Goal: Information Seeking & Learning: Learn about a topic

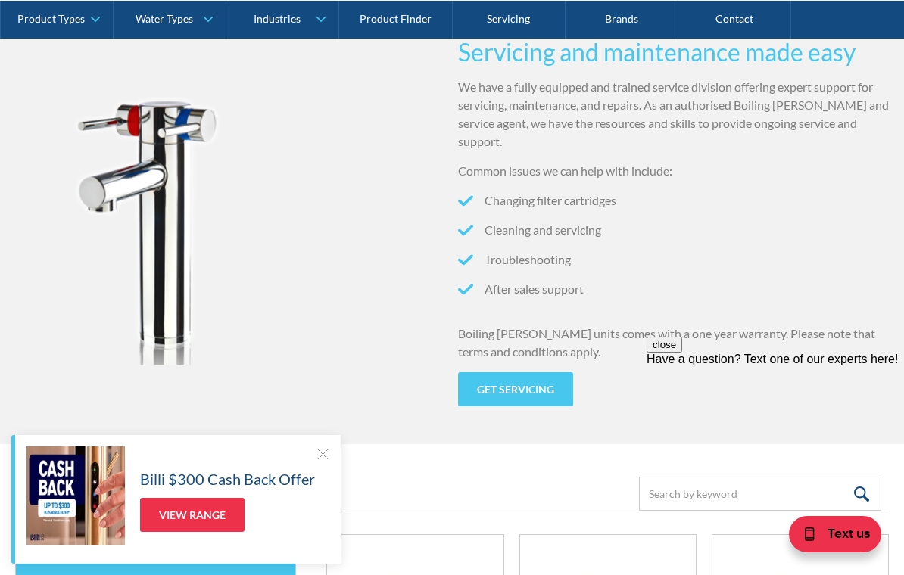
scroll to position [1595, 0]
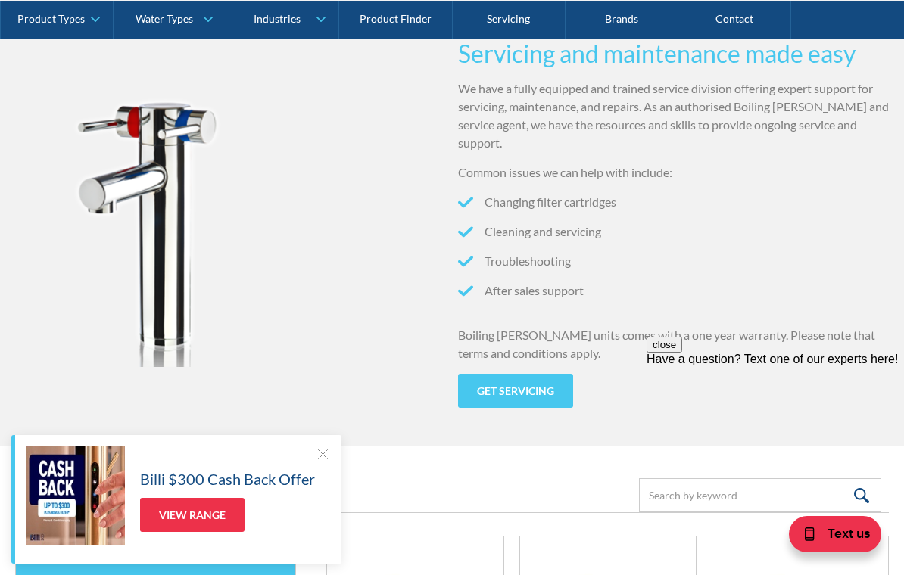
click at [740, 270] on ul "Changing filter cartridges Cleaning and servicing Troubleshooting After sales s…" at bounding box center [673, 252] width 431 height 118
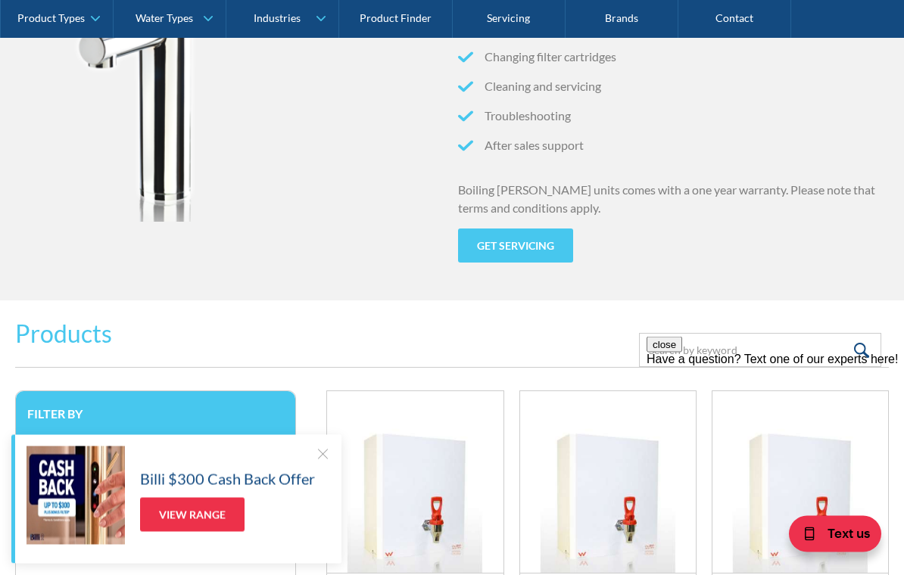
scroll to position [1742, 0]
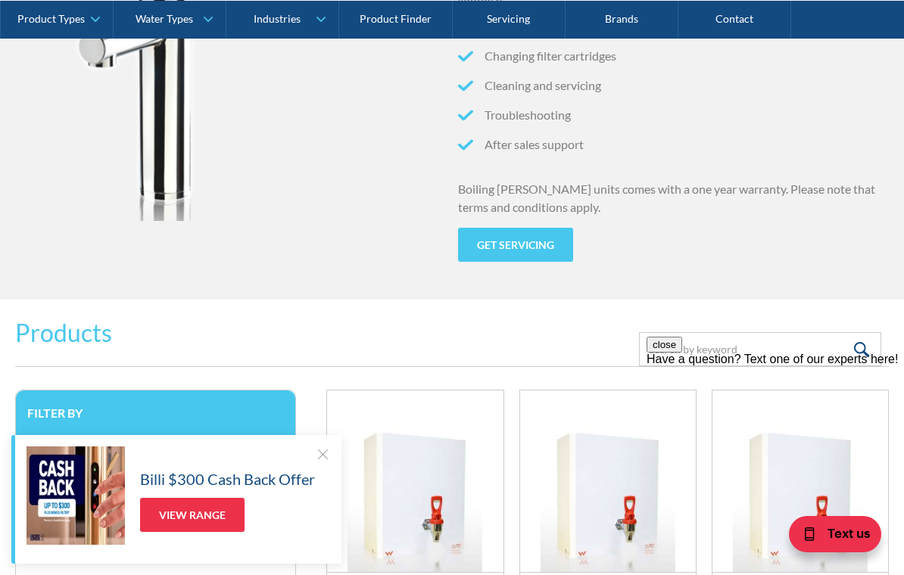
click at [327, 462] on div at bounding box center [322, 454] width 15 height 15
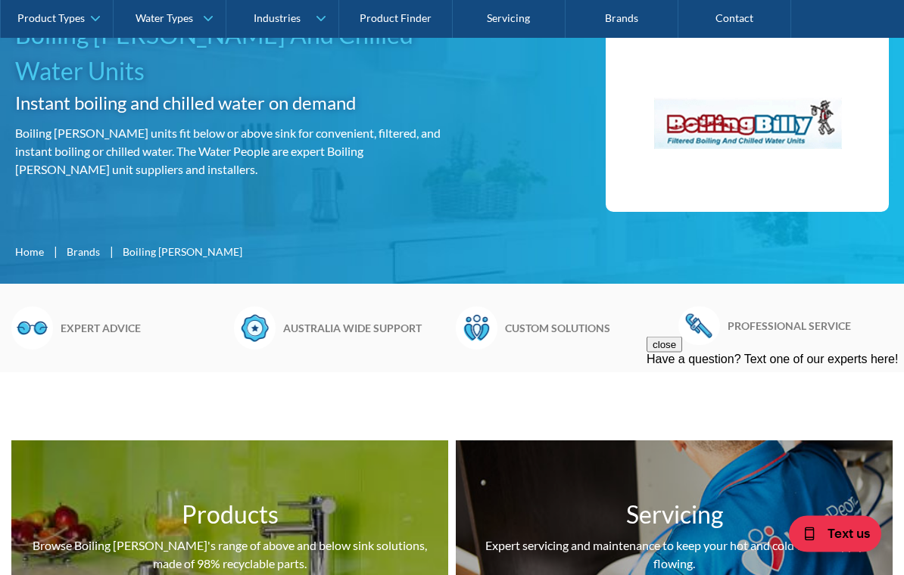
scroll to position [0, 0]
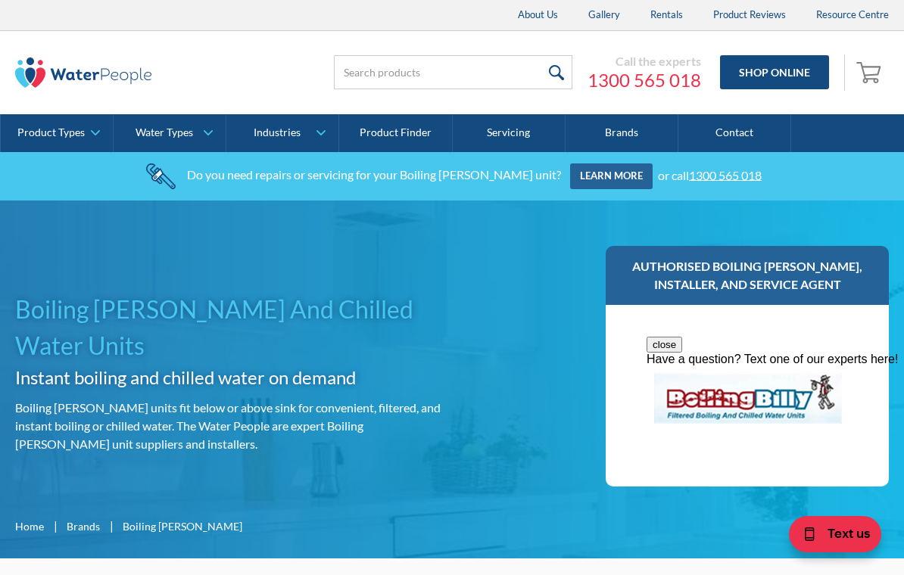
click at [93, 139] on link "Product Types" at bounding box center [57, 133] width 112 height 38
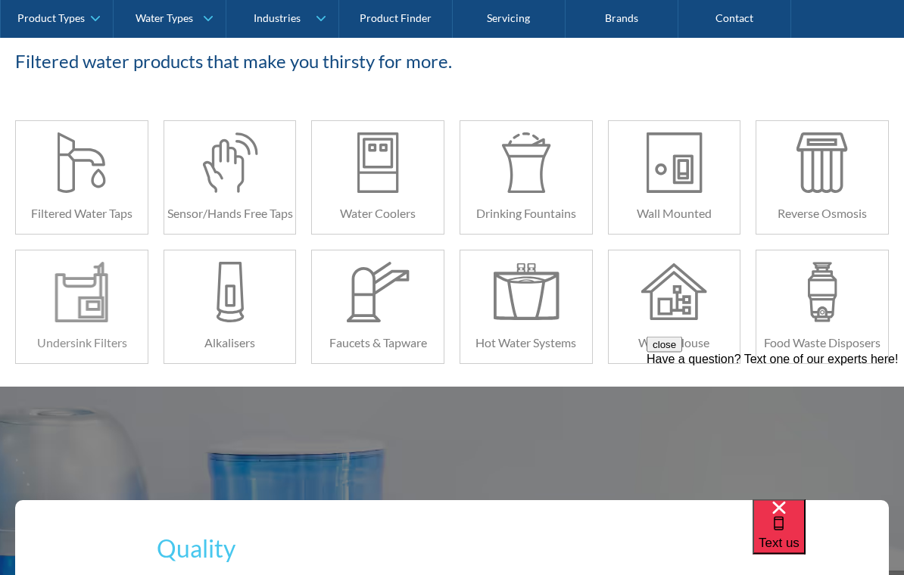
scroll to position [291, 0]
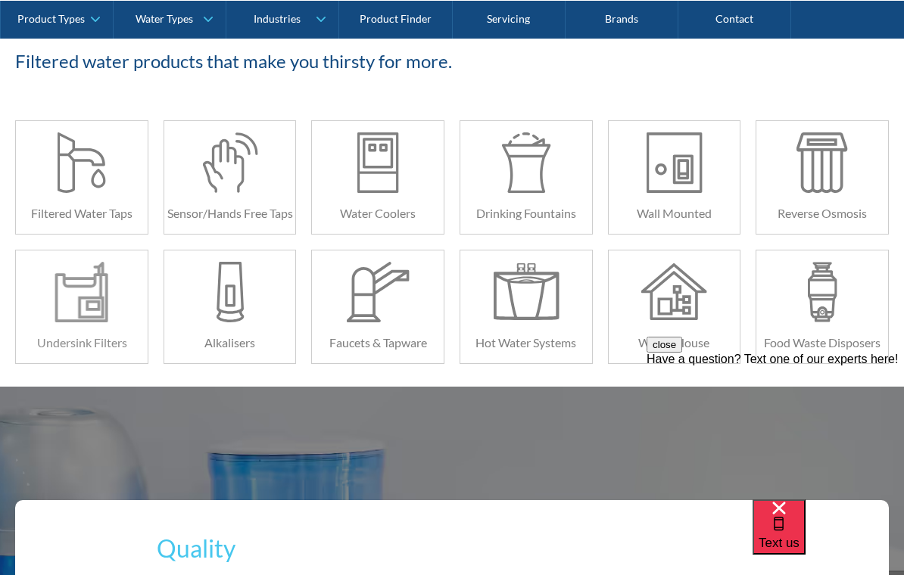
click at [99, 305] on div at bounding box center [82, 292] width 66 height 61
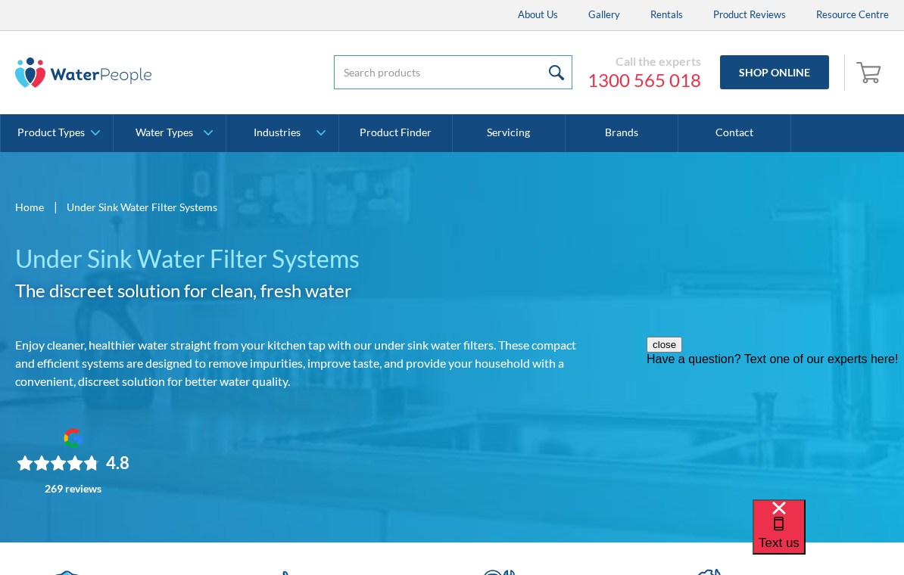
click at [439, 69] on input "search" at bounding box center [453, 72] width 239 height 34
type input "Boiling and chilled"
click at [564, 73] on input "submit" at bounding box center [556, 72] width 33 height 34
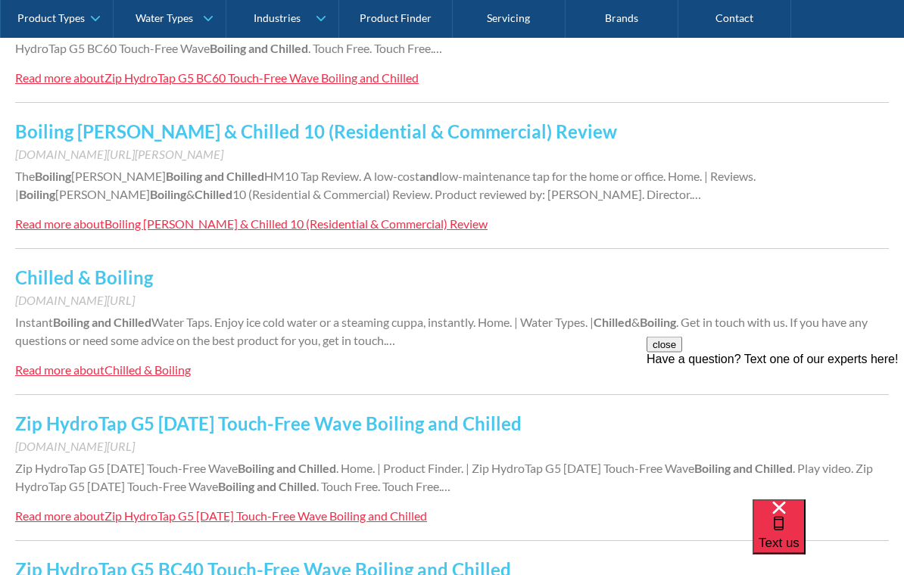
scroll to position [742, 0]
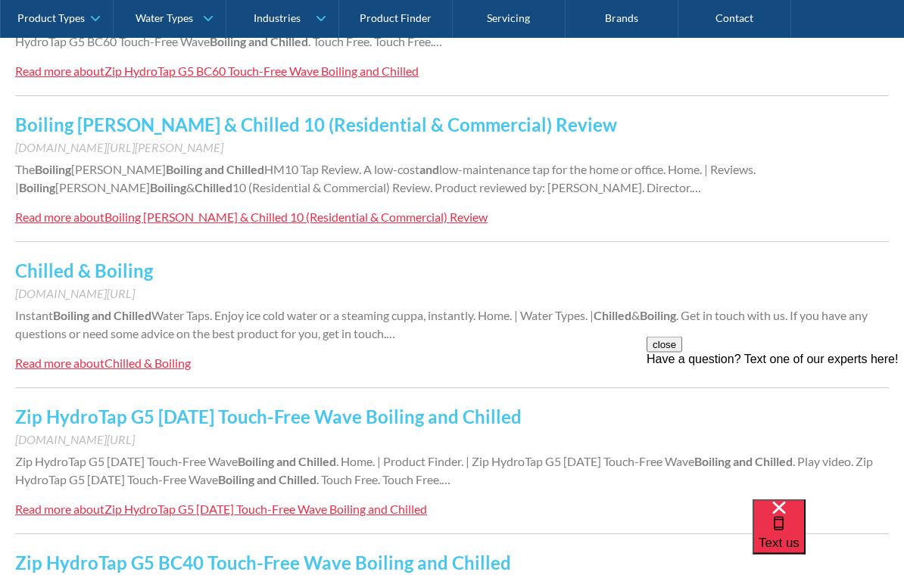
click at [172, 370] on div "Chilled & Boiling" at bounding box center [147, 364] width 86 height 14
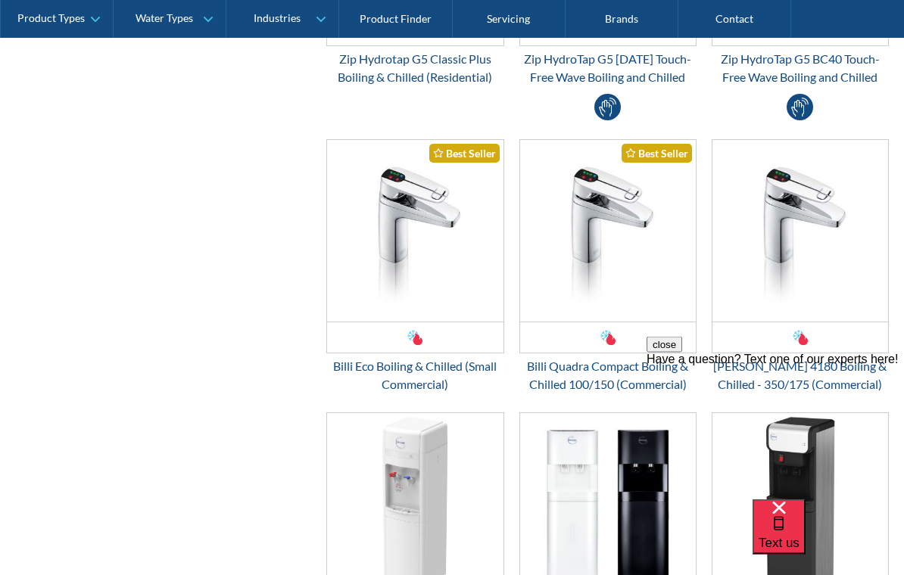
scroll to position [918, 0]
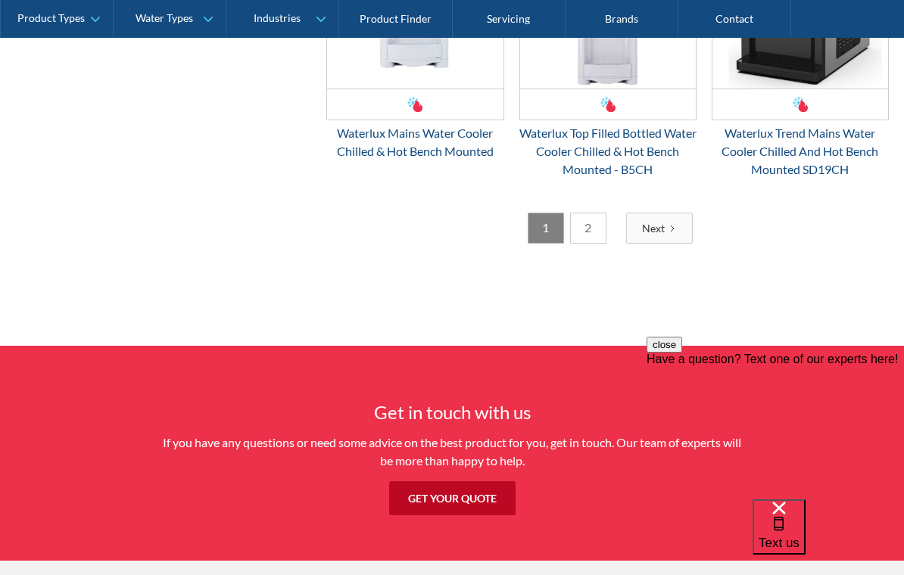
click at [669, 221] on link "Next" at bounding box center [659, 228] width 67 height 31
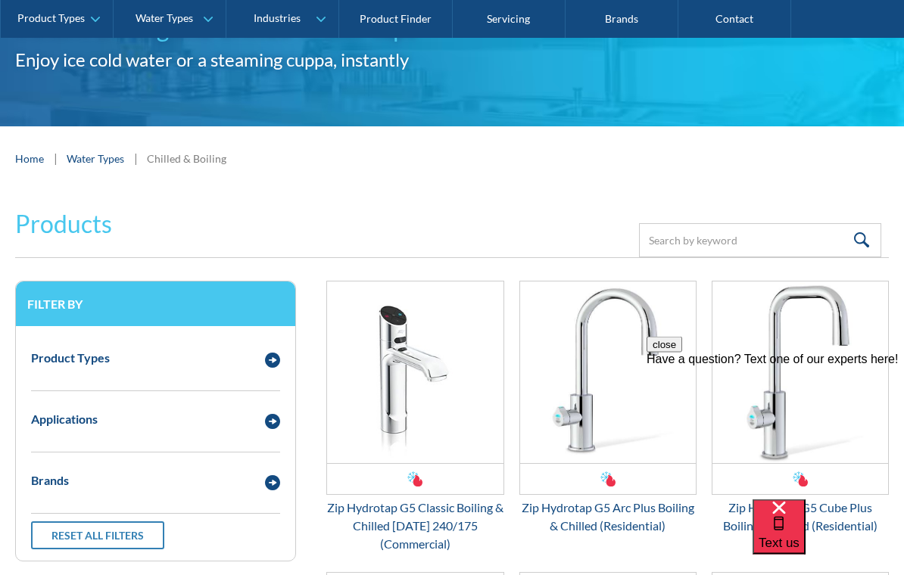
scroll to position [186, 0]
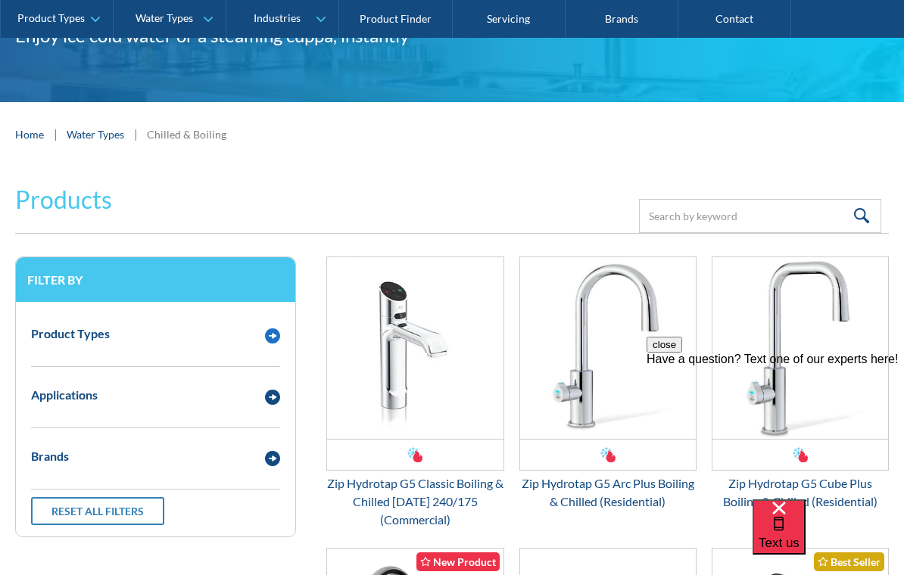
click at [268, 332] on img "Email Form 3" at bounding box center [272, 336] width 15 height 15
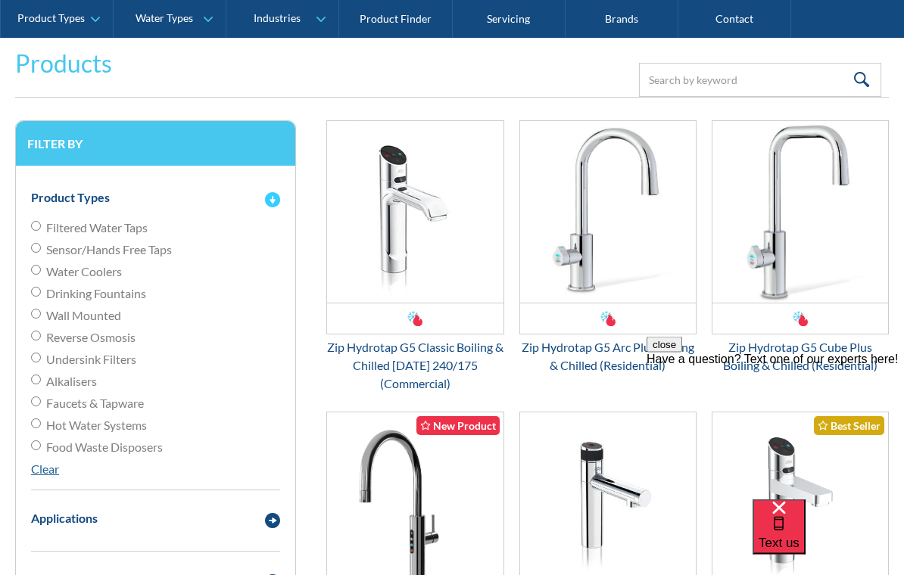
scroll to position [322, 0]
click at [101, 424] on span "Hot Water Systems" at bounding box center [96, 425] width 101 height 18
click at [41, 424] on input "Hot Water Systems" at bounding box center [36, 424] width 10 height 10
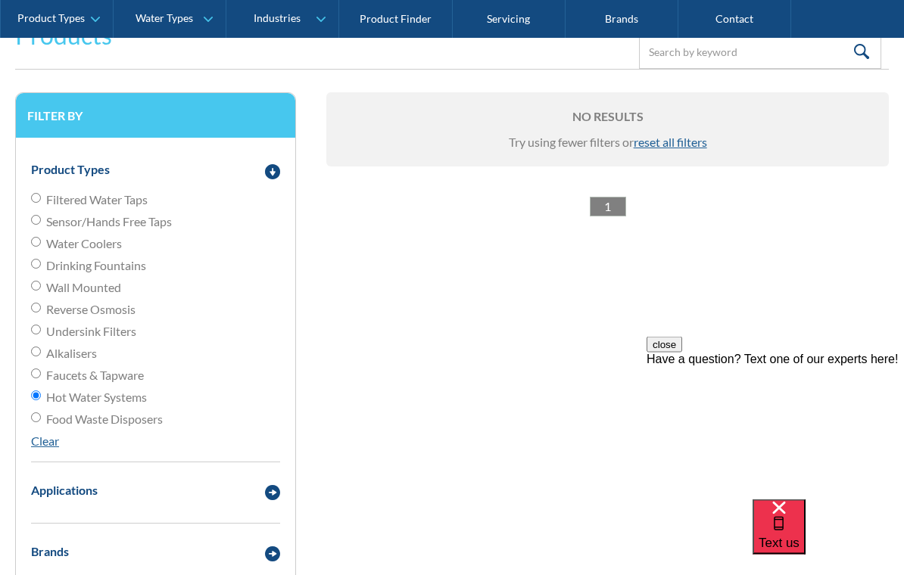
scroll to position [351, 0]
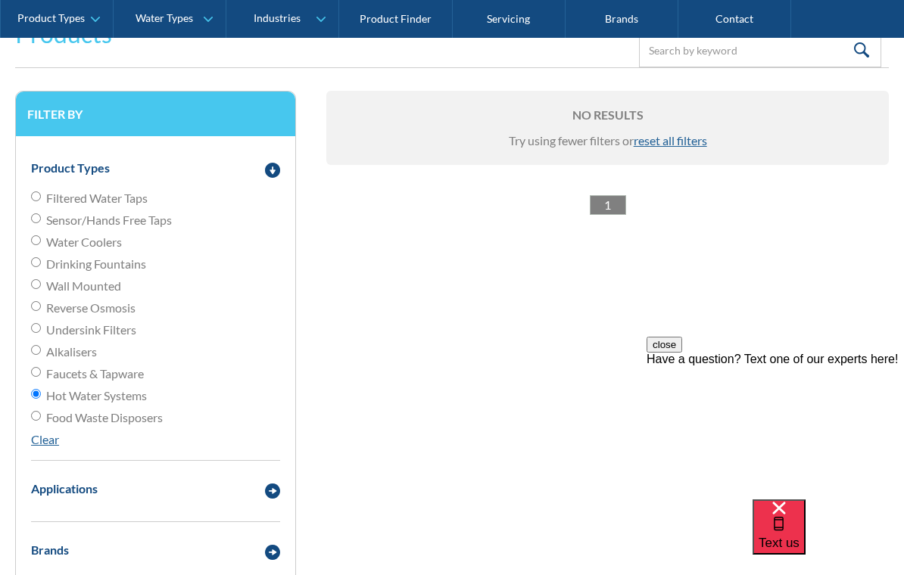
click at [692, 138] on span "reset all filters" at bounding box center [670, 140] width 73 height 14
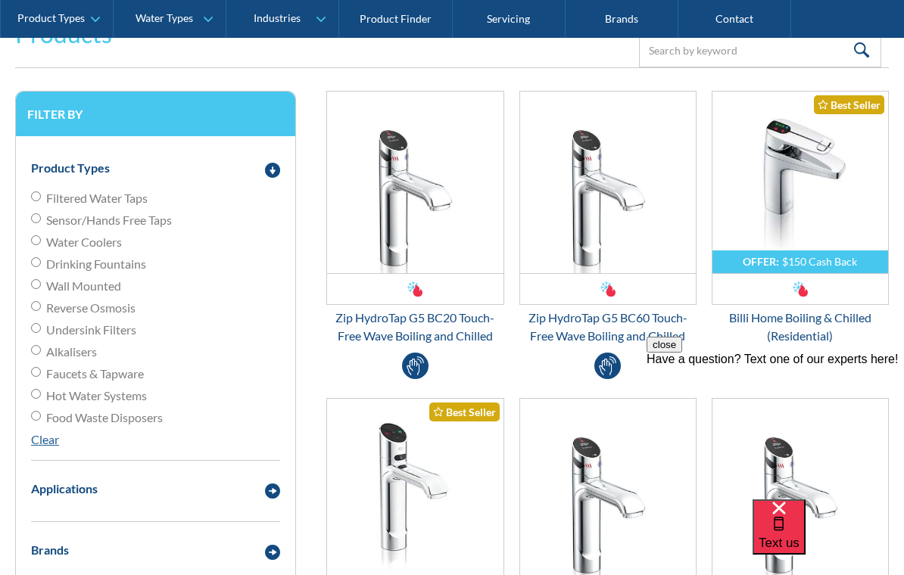
click at [40, 395] on input "Hot Water Systems" at bounding box center [36, 394] width 10 height 10
radio input "true"
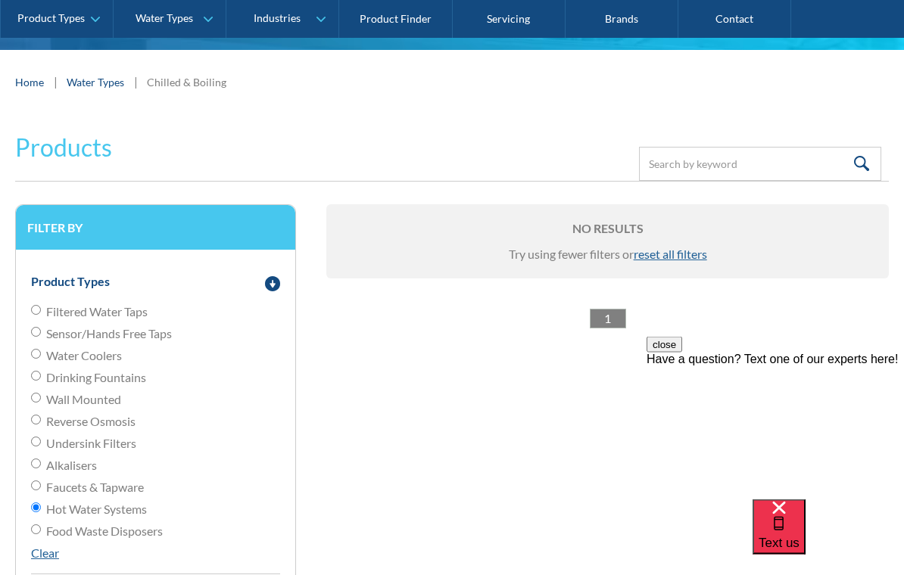
scroll to position [239, 0]
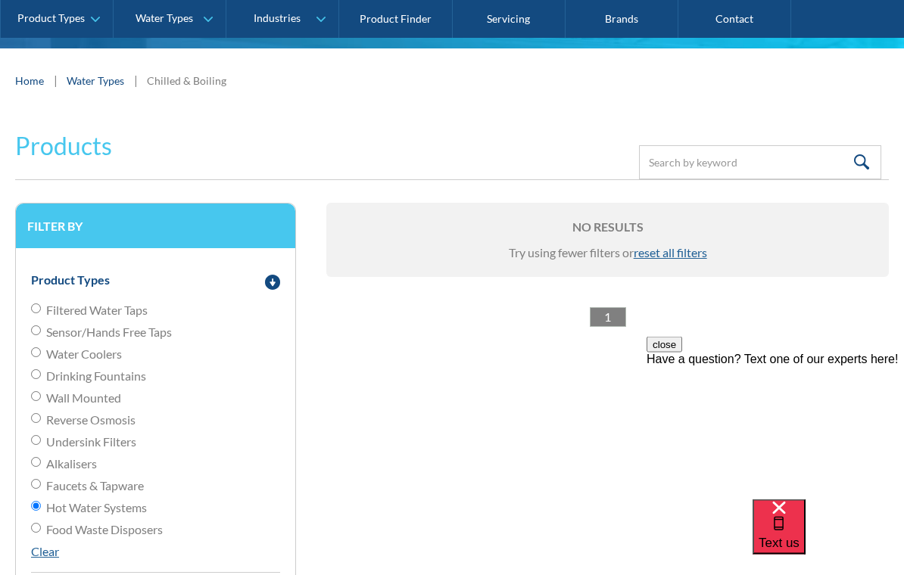
click at [616, 322] on link "1" at bounding box center [608, 318] width 36 height 20
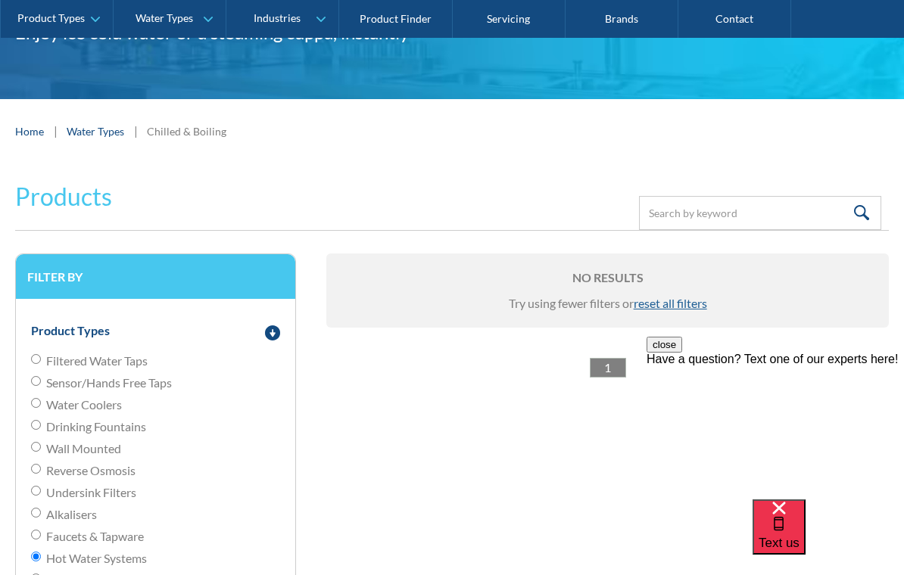
scroll to position [188, 0]
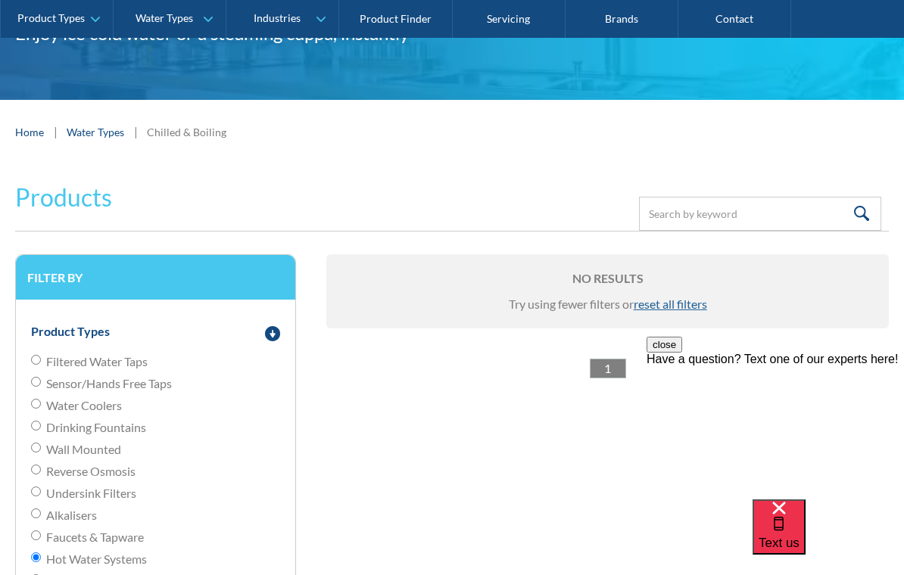
click at [41, 360] on input "Filtered Water Taps" at bounding box center [36, 360] width 10 height 10
radio input "true"
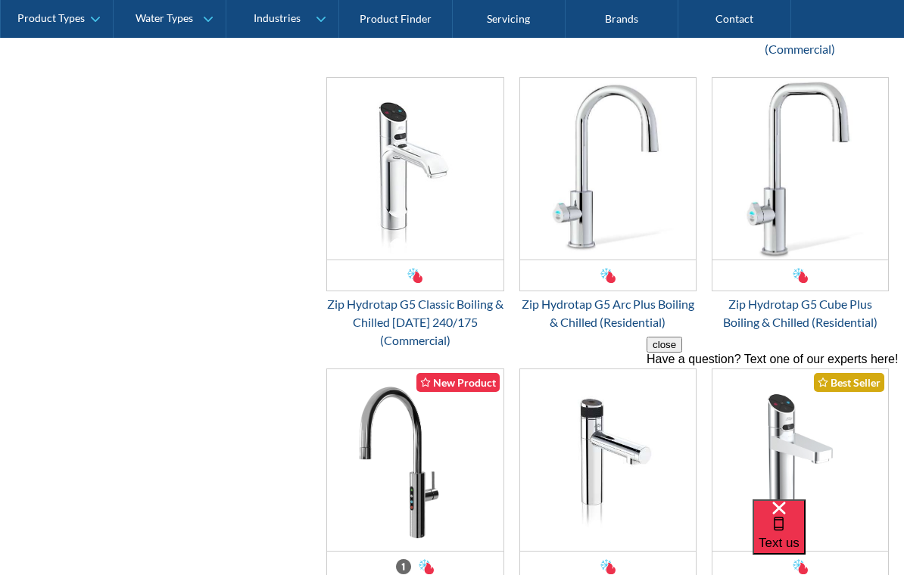
scroll to position [1835, 0]
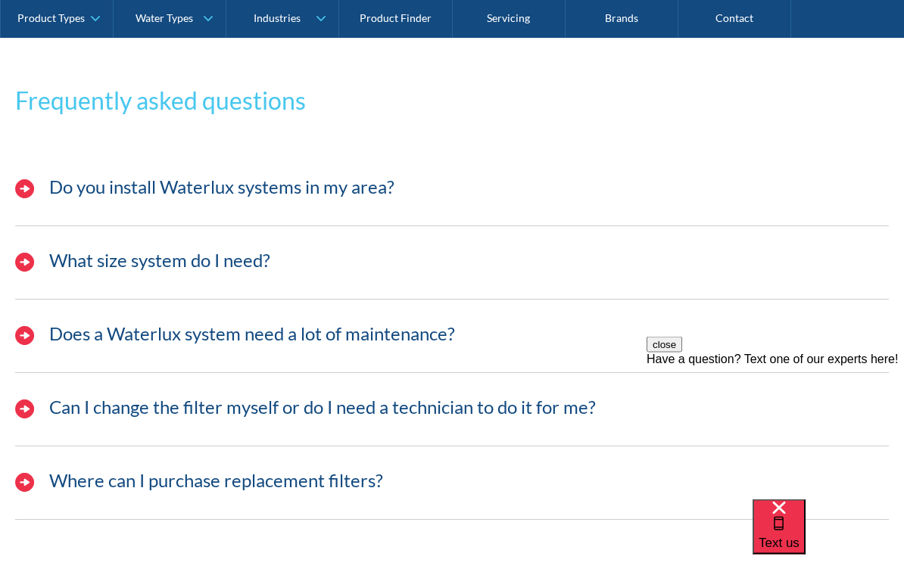
scroll to position [4630, 0]
